Goal: Task Accomplishment & Management: Use online tool/utility

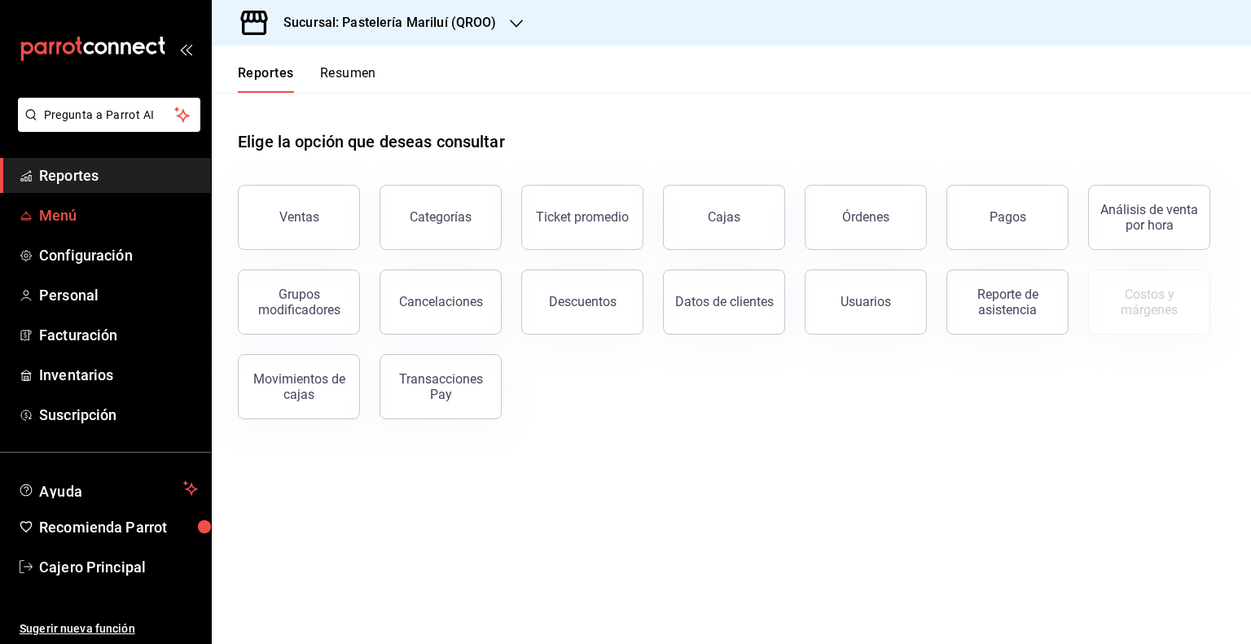
click at [122, 204] on span "Menú" at bounding box center [118, 215] width 159 height 22
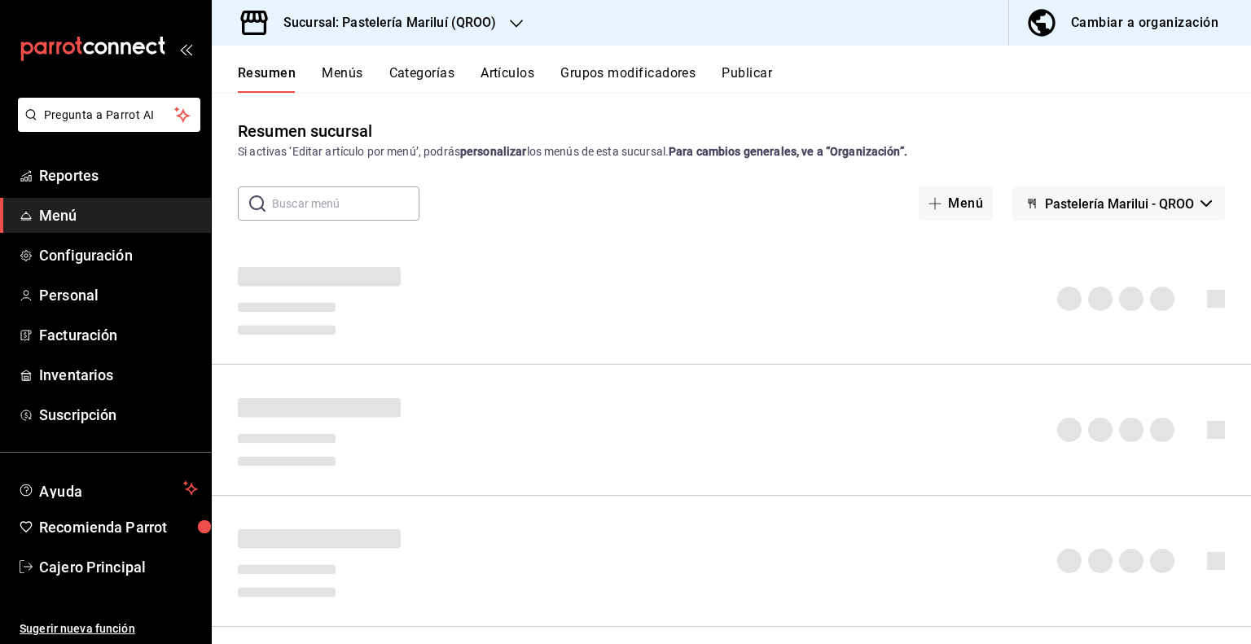
click at [622, 77] on button "Grupos modificadores" at bounding box center [627, 79] width 135 height 28
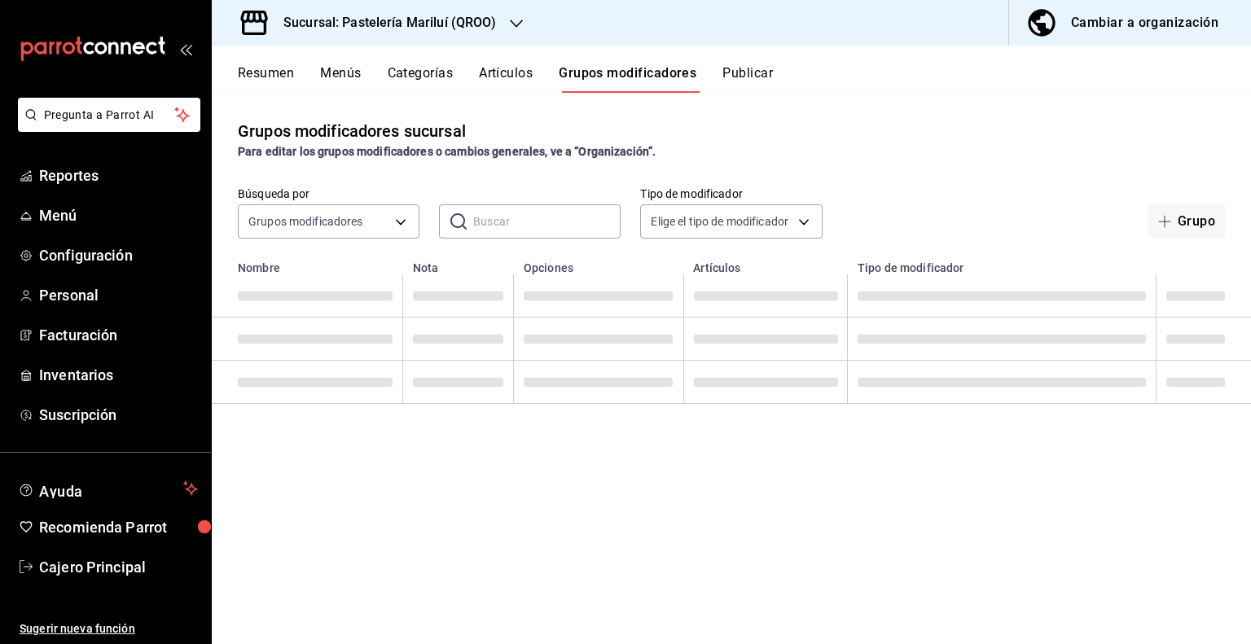
click at [517, 232] on input "text" at bounding box center [546, 221] width 147 height 33
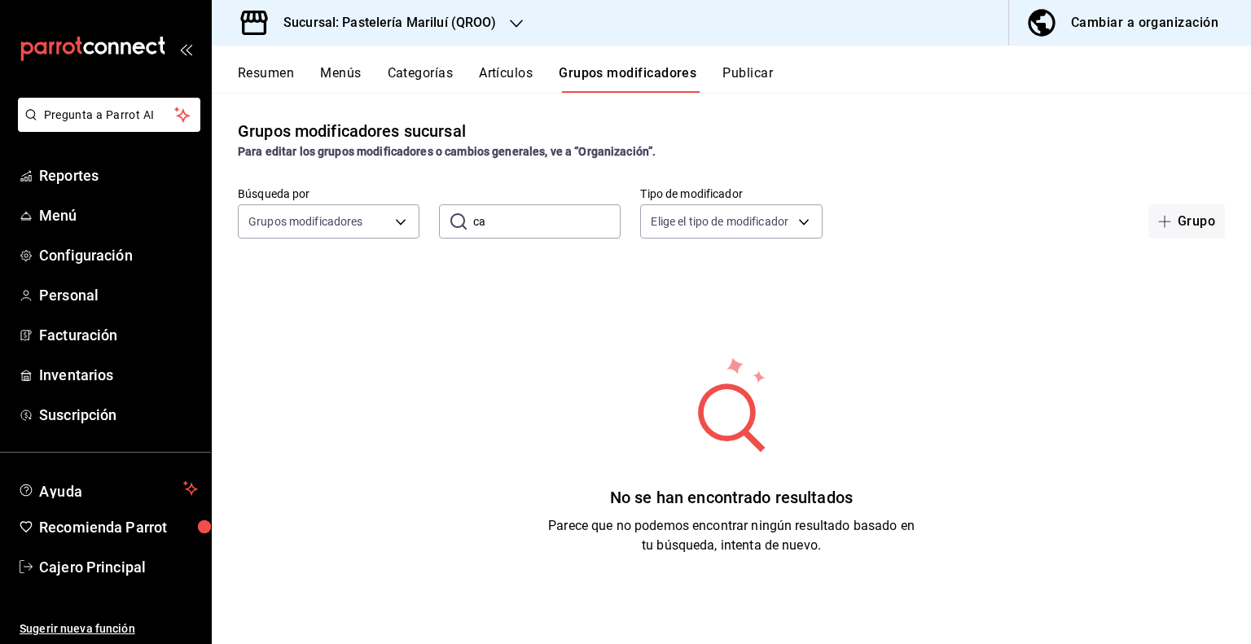
type input "c"
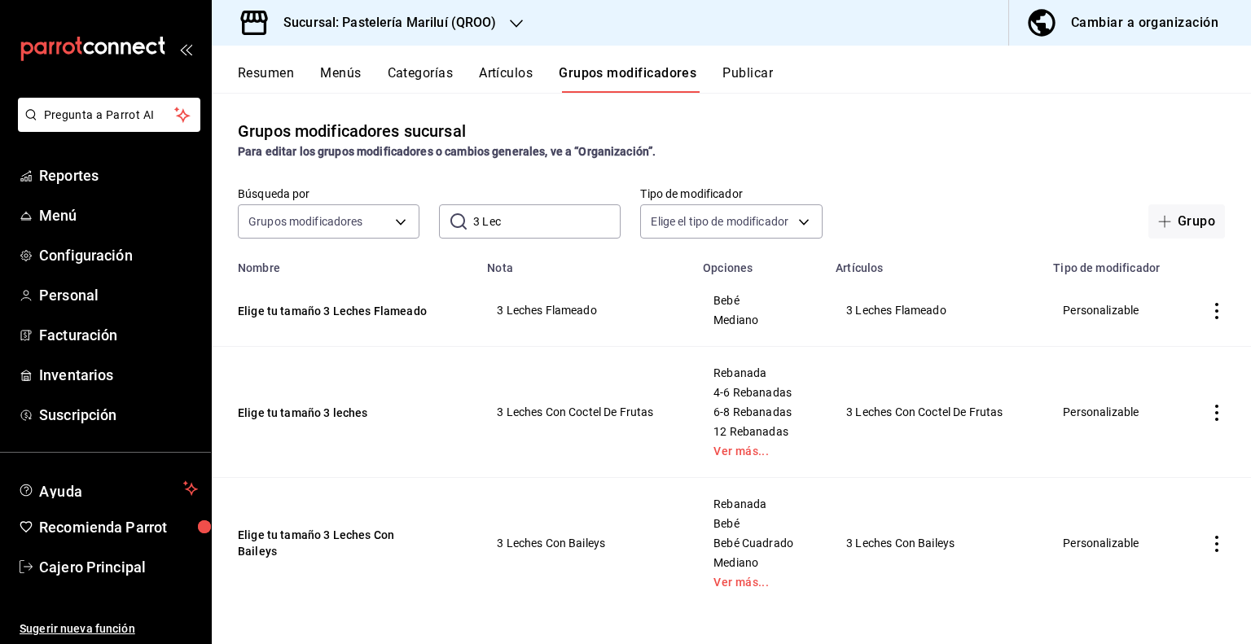
drag, startPoint x: 506, startPoint y: 224, endPoint x: 476, endPoint y: 228, distance: 30.4
click at [476, 228] on input "3 Lec" at bounding box center [546, 221] width 147 height 33
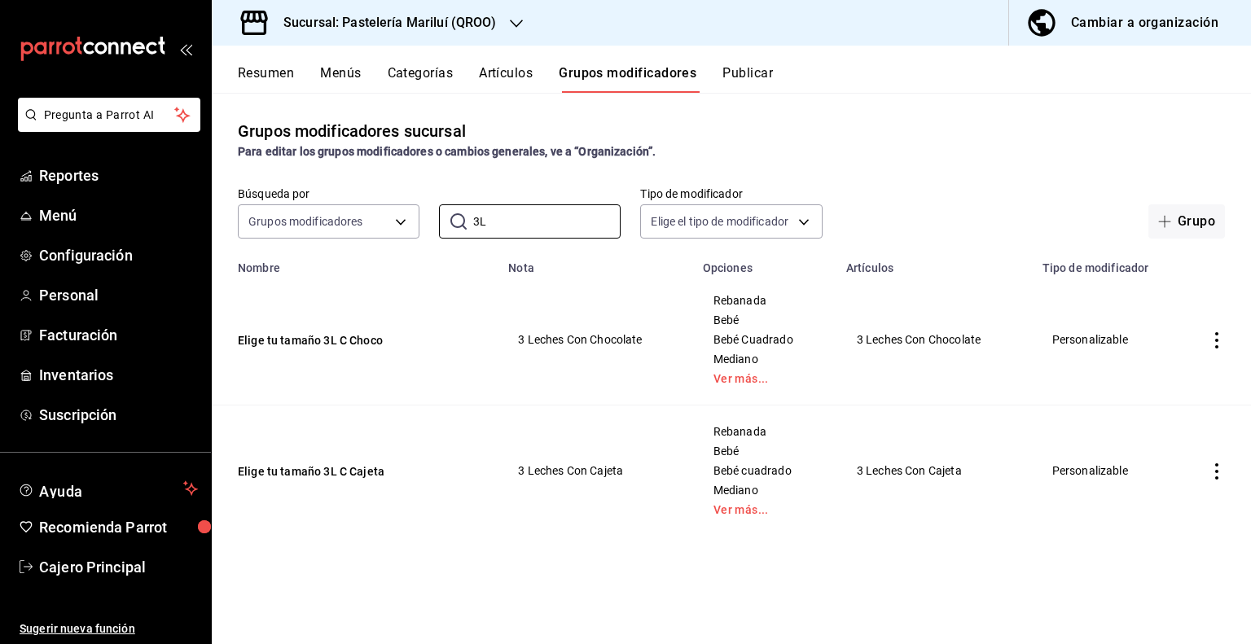
type input "3L"
click at [578, 469] on td "3 Leches Con Cajeta" at bounding box center [596, 471] width 194 height 131
click at [733, 510] on link "Ver más..." at bounding box center [765, 509] width 103 height 11
click at [345, 455] on td "Elige tu tamaño 3L C Cajeta" at bounding box center [355, 471] width 287 height 131
click at [348, 477] on button "Elige tu tamaño 3L C Cajeta" at bounding box center [336, 472] width 196 height 16
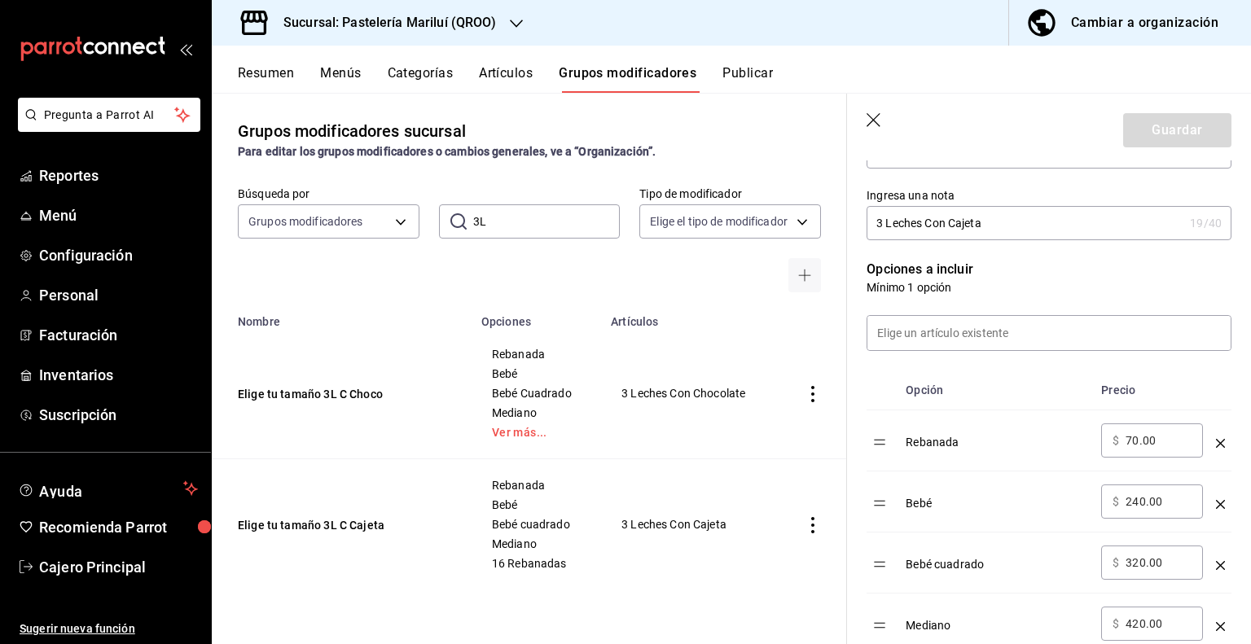
scroll to position [407, 0]
